Goal: Task Accomplishment & Management: Complete application form

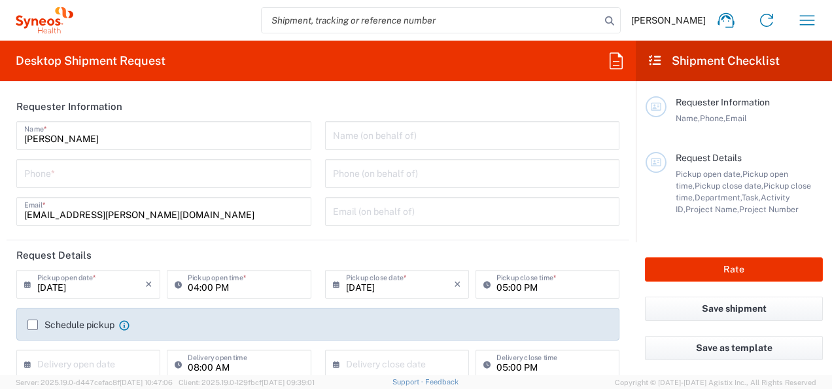
type input "Department"
type input "[GEOGRAPHIC_DATA]"
type input "Syneos Health Romania S.R.L"
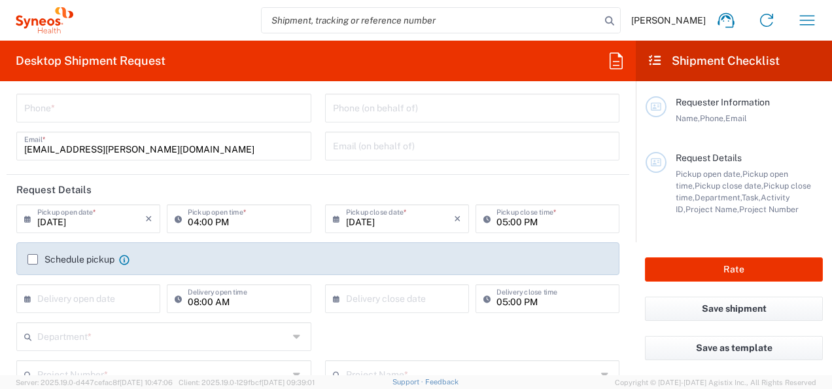
scroll to position [131, 0]
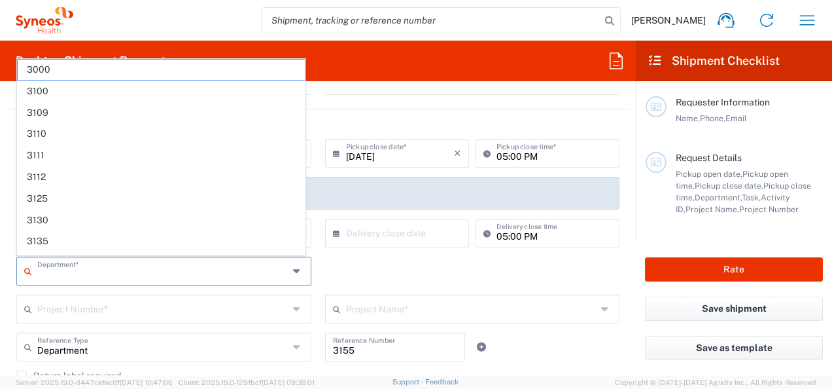
click at [245, 278] on input "text" at bounding box center [162, 269] width 251 height 23
click at [245, 277] on input "text" at bounding box center [162, 269] width 251 height 23
click at [356, 270] on div "Department * 3000 3100 3109 3110 3111 3112 3125 3130 3135 3136 3150 3155 3165 3…" at bounding box center [318, 276] width 617 height 38
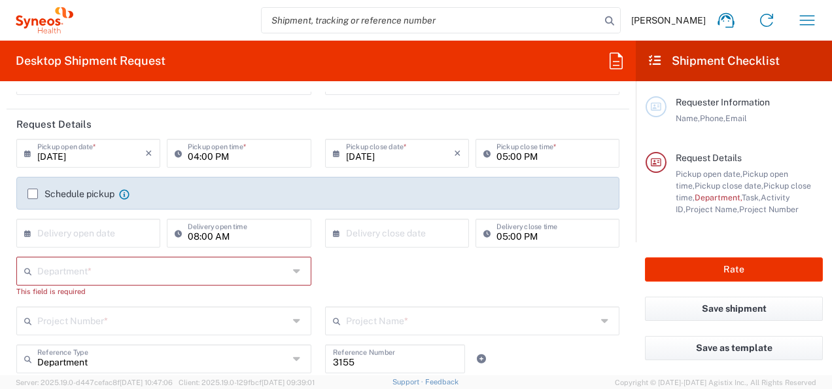
click at [284, 315] on div "Project Number *" at bounding box center [163, 320] width 295 height 29
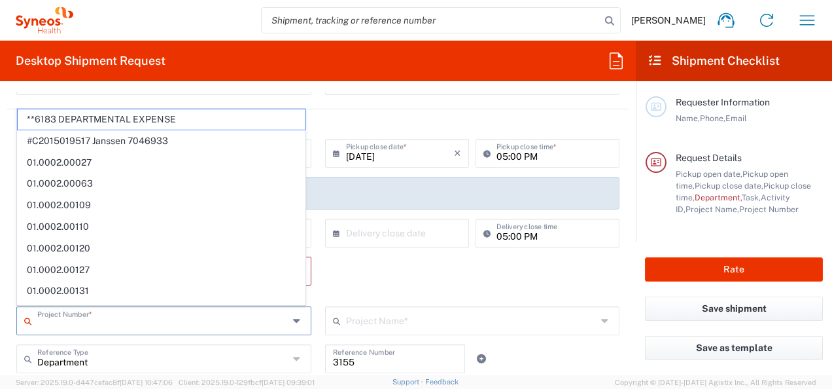
click at [389, 268] on div "Department * 3000 3100 3109 3110 3111 3112 3125 3130 3135 3136 3150 3155 3165 3…" at bounding box center [318, 282] width 617 height 50
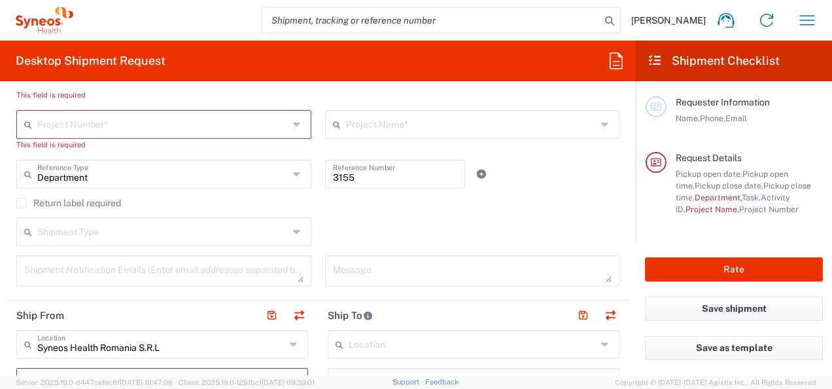
scroll to position [0, 0]
